Goal: Transaction & Acquisition: Subscribe to service/newsletter

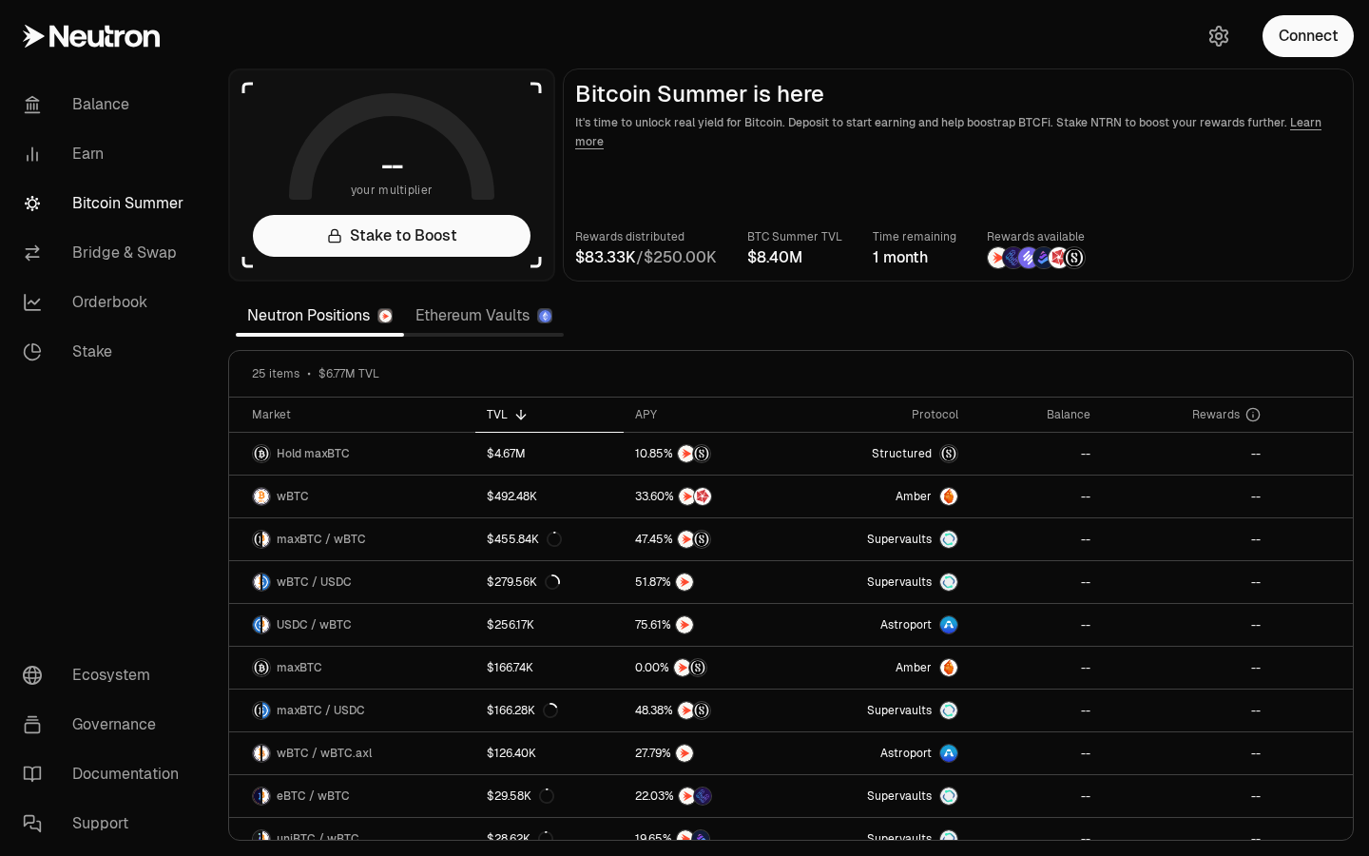
drag, startPoint x: 745, startPoint y: 261, endPoint x: 808, endPoint y: 261, distance: 62.7
click at [808, 261] on div "Rewards distributed / BTC Summer TVL Time remaining 1 month Rewards available" at bounding box center [958, 248] width 766 height 42
click at [802, 261] on span "M" at bounding box center [795, 257] width 13 height 15
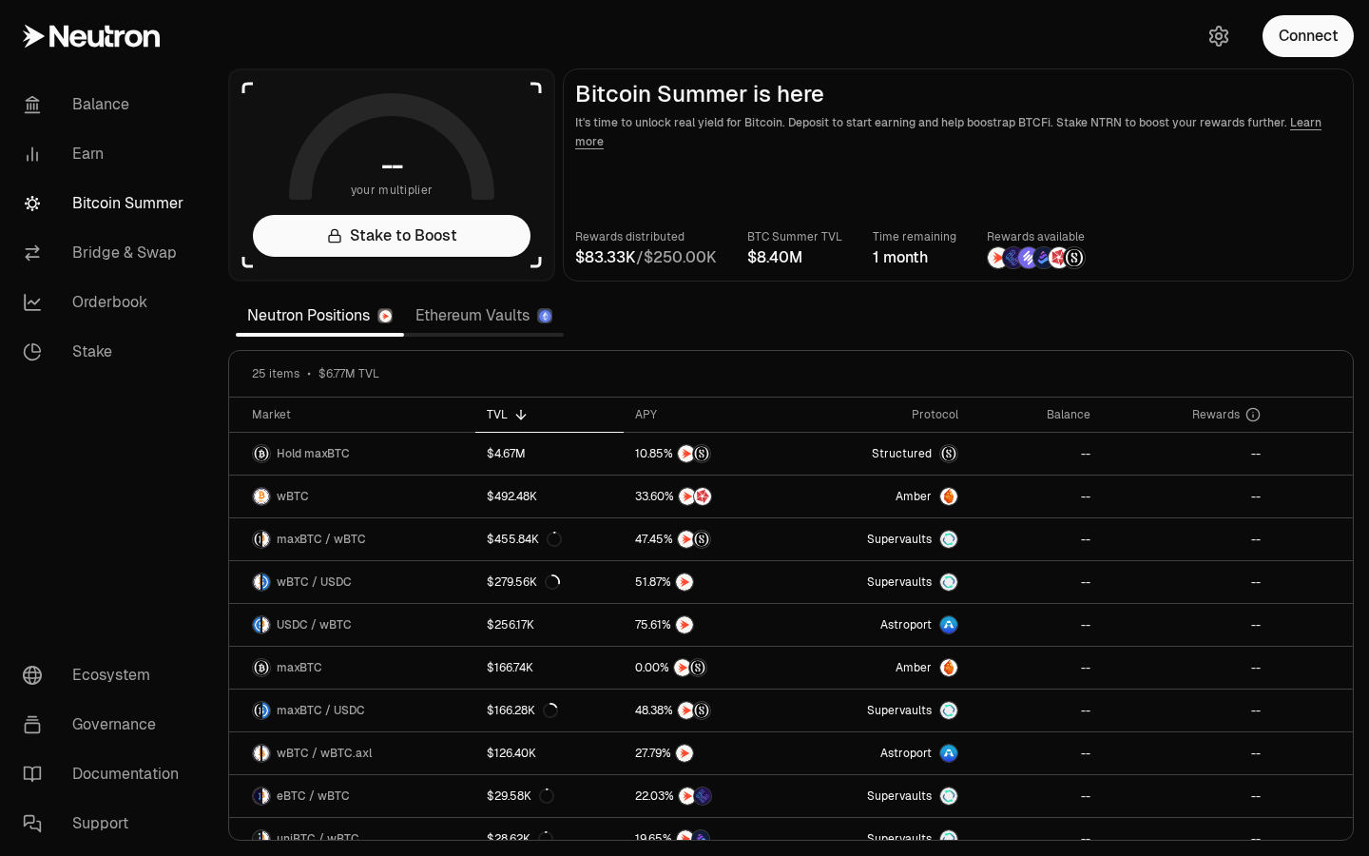
click at [785, 279] on main "Bitcoin Summer is here It's time to unlock real yield for Bitcoin. Deposit to s…" at bounding box center [958, 174] width 791 height 213
drag, startPoint x: 637, startPoint y: 258, endPoint x: 717, endPoint y: 258, distance: 79.9
click at [717, 258] on div "/" at bounding box center [646, 257] width 142 height 23
click at [760, 214] on main "Bitcoin Summer is here It's time to unlock real yield for Bitcoin. Deposit to s…" at bounding box center [958, 174] width 791 height 213
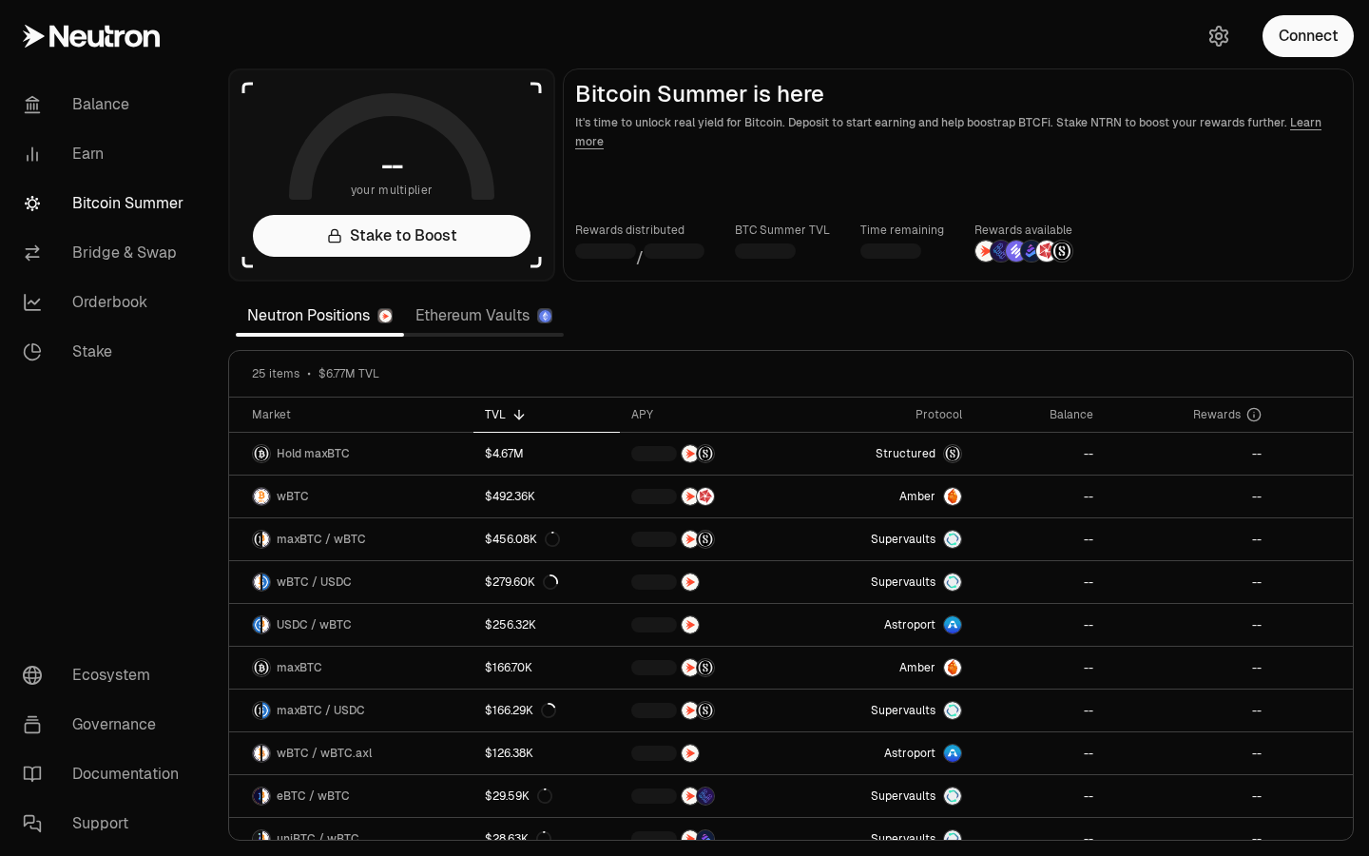
click at [468, 321] on link "Ethereum Vaults" at bounding box center [484, 316] width 160 height 38
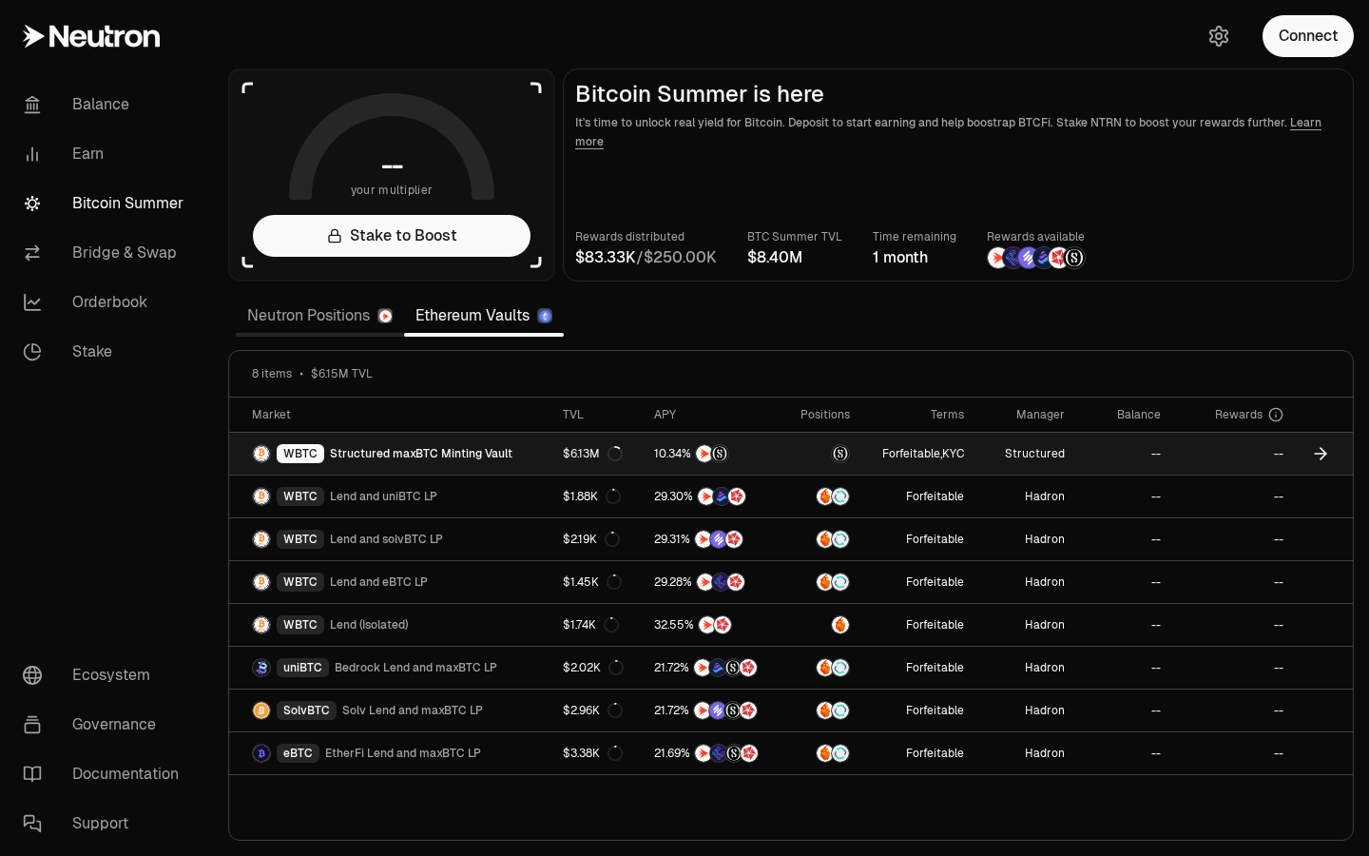
click at [611, 455] on icon at bounding box center [614, 453] width 15 height 15
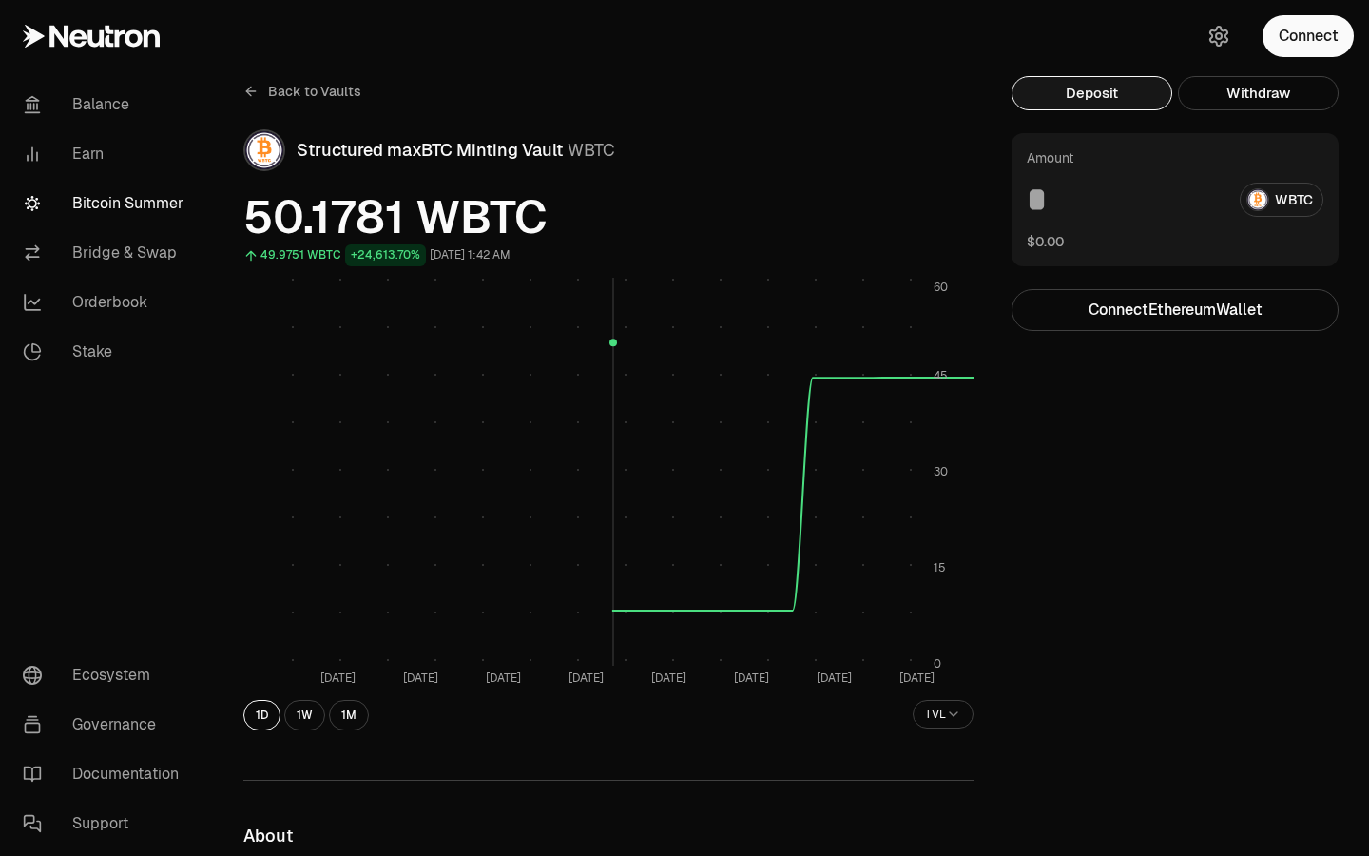
scroll to position [16, 0]
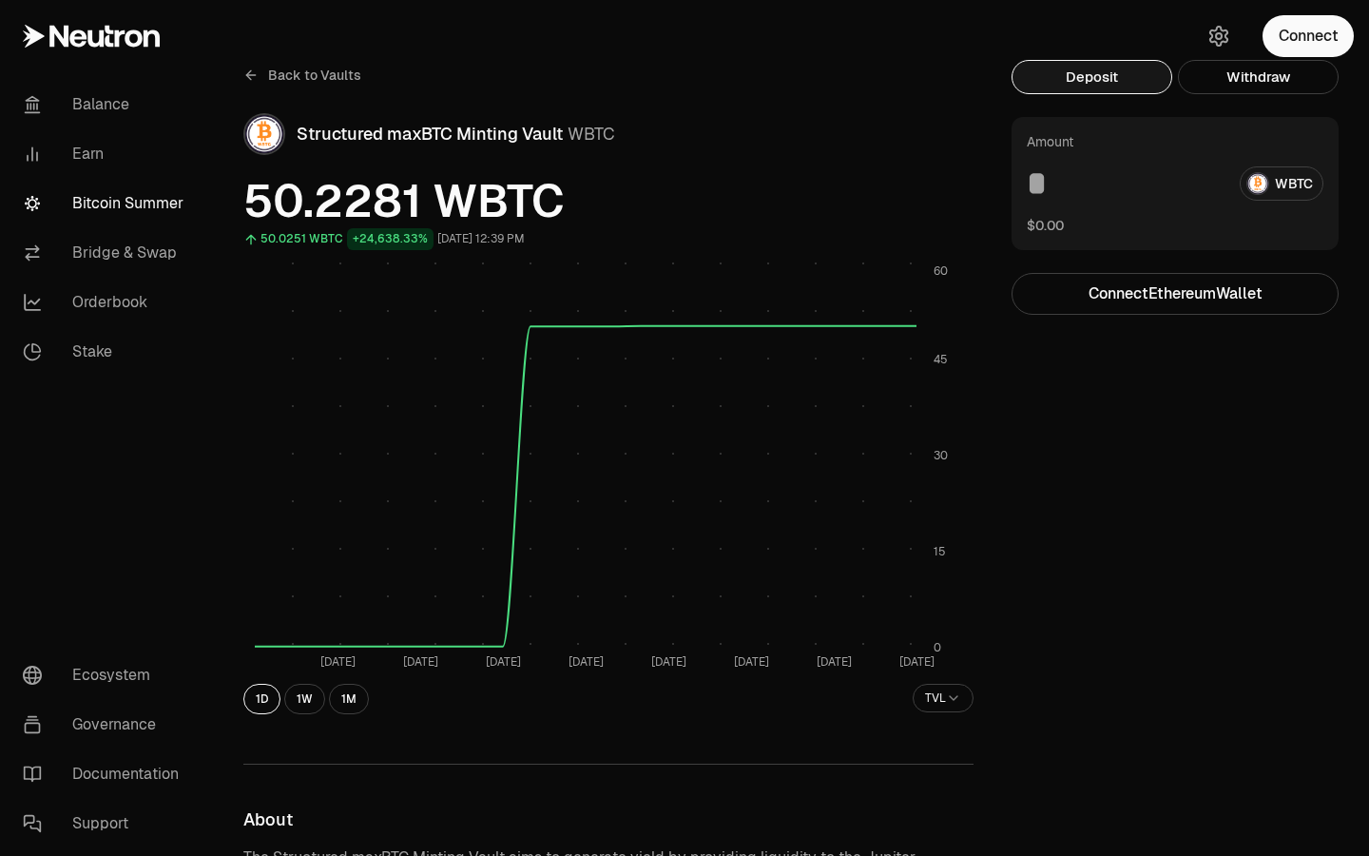
click at [82, 38] on icon at bounding box center [77, 37] width 17 height 17
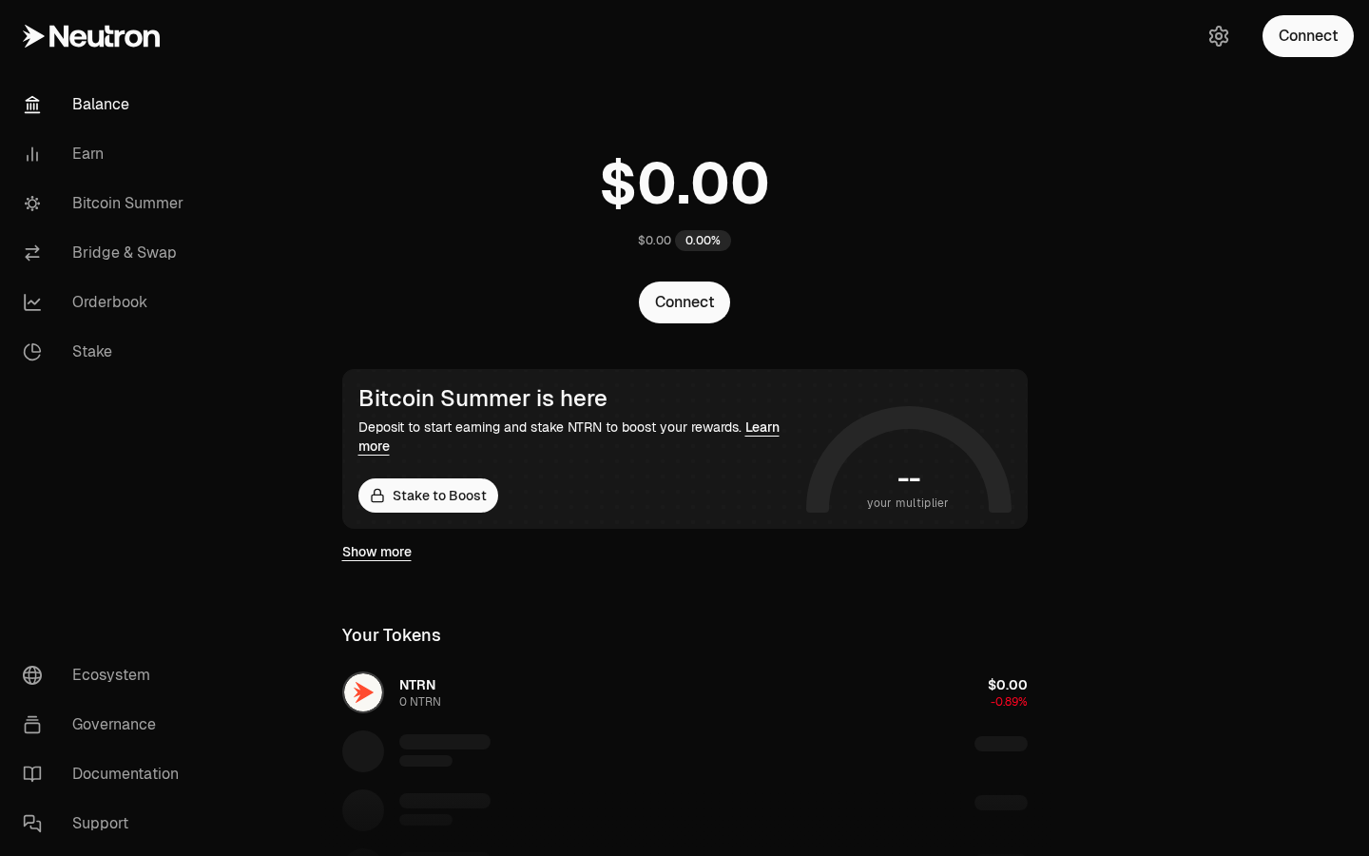
click at [97, 92] on link "Balance" at bounding box center [107, 104] width 198 height 49
click at [101, 143] on link "Earn" at bounding box center [107, 153] width 198 height 49
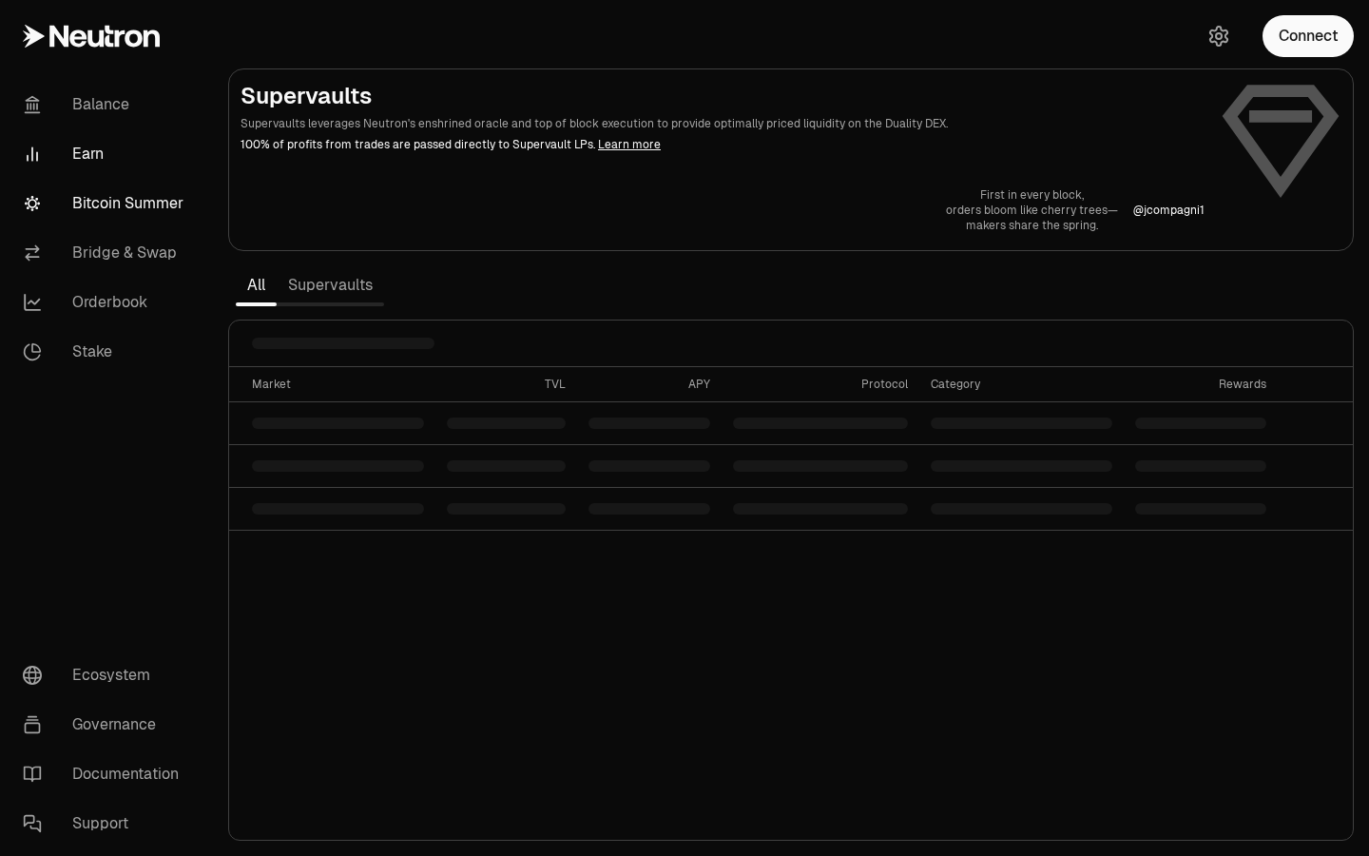
click at [113, 221] on link "Bitcoin Summer" at bounding box center [107, 203] width 198 height 49
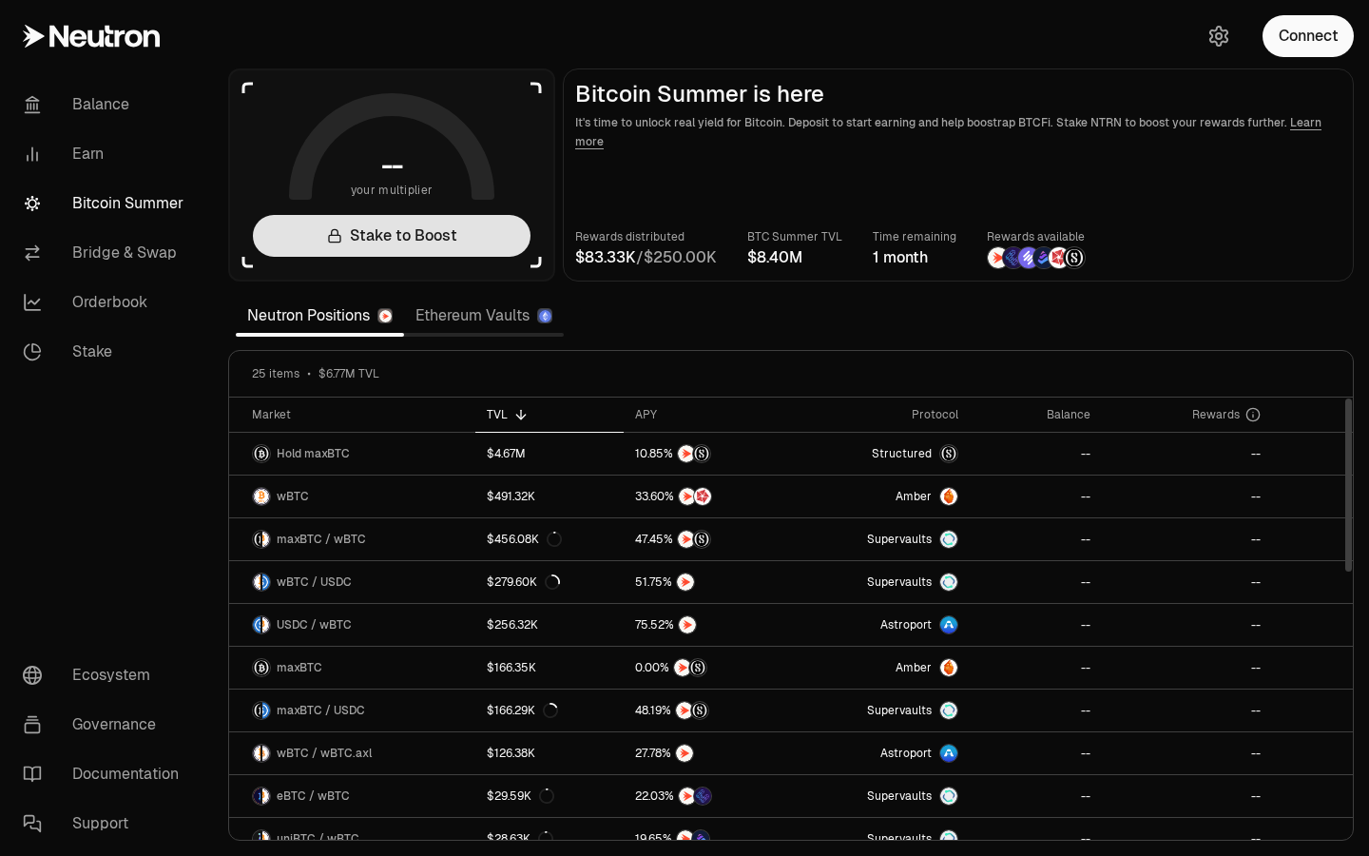
click at [404, 255] on link "Stake to Boost" at bounding box center [392, 236] width 278 height 42
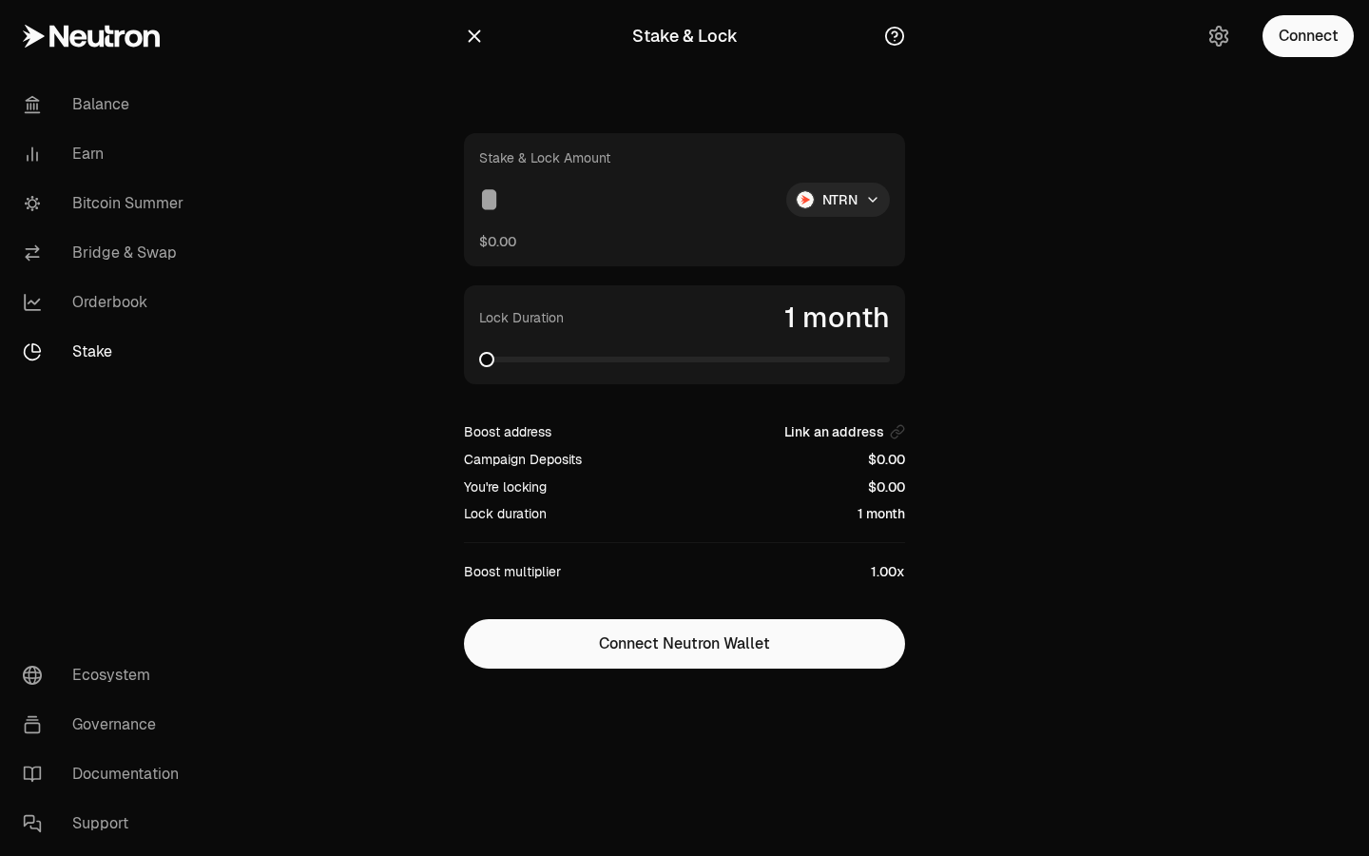
click at [728, 373] on div "Lock Duration 1 month" at bounding box center [684, 334] width 441 height 99
click at [728, 356] on span at bounding box center [684, 359] width 411 height 6
click at [890, 364] on span at bounding box center [882, 359] width 15 height 15
click at [828, 216] on body "Balance Earn Bitcoin Summer Bridge & Swap Orderbook Stake Ecosystem Governance …" at bounding box center [684, 428] width 1369 height 856
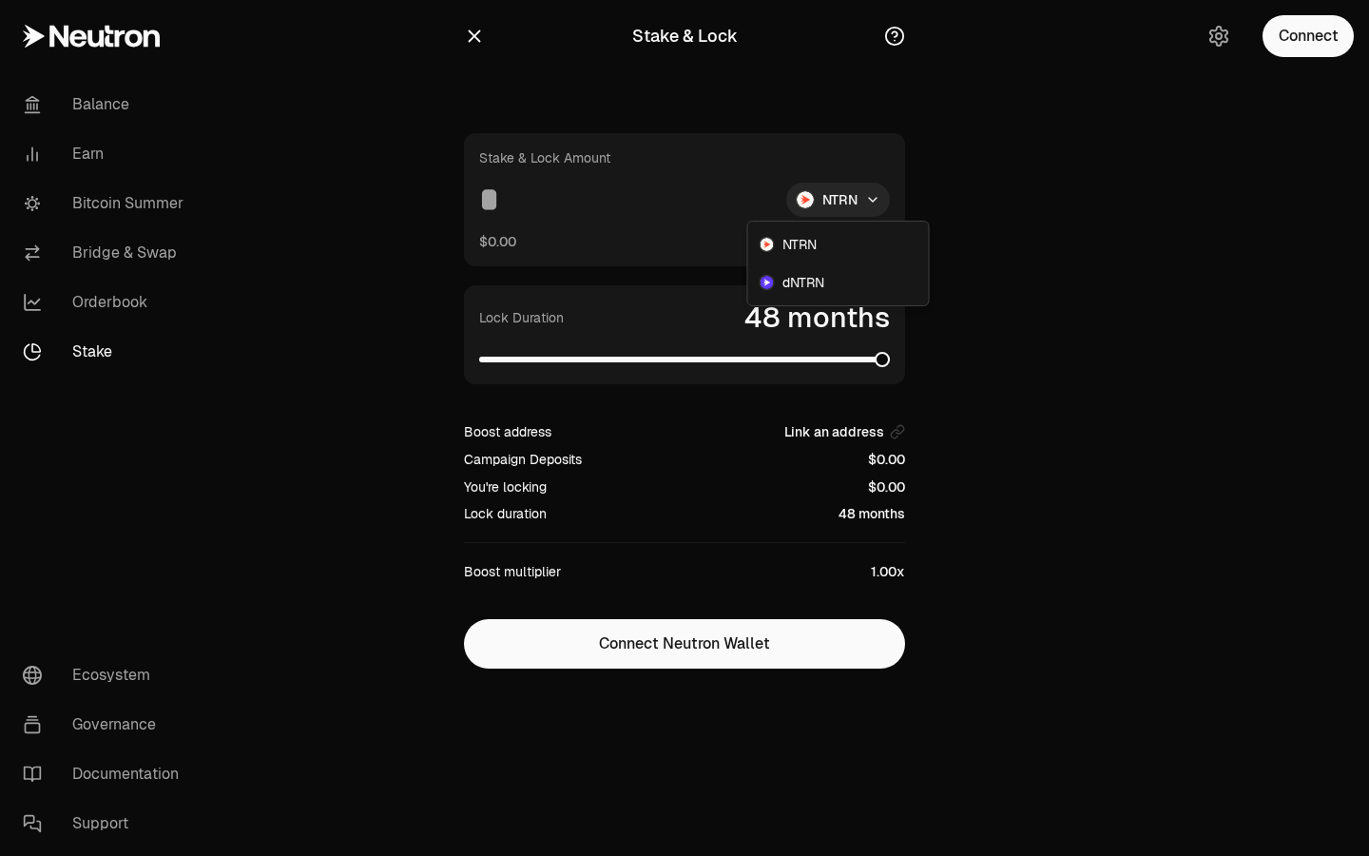
click at [769, 122] on html "Balance Earn Bitcoin Summer Bridge & Swap Orderbook Stake Ecosystem Governance …" at bounding box center [684, 428] width 1369 height 856
click at [818, 197] on html "Balance Earn Bitcoin Summer Bridge & Swap Orderbook Stake Ecosystem Governance …" at bounding box center [684, 428] width 1369 height 856
click at [816, 276] on span "dNTRN" at bounding box center [803, 282] width 42 height 19
click at [884, 352] on span at bounding box center [876, 359] width 15 height 15
